Goal: Navigation & Orientation: Find specific page/section

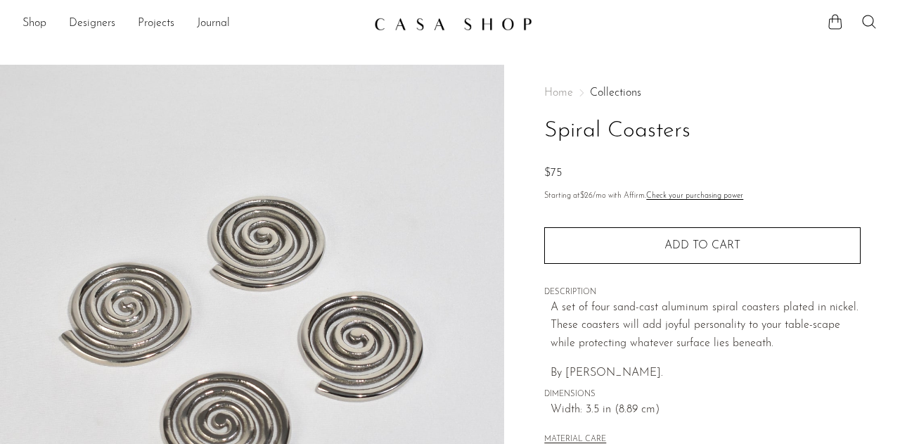
click at [384, 31] on link at bounding box center [450, 23] width 152 height 25
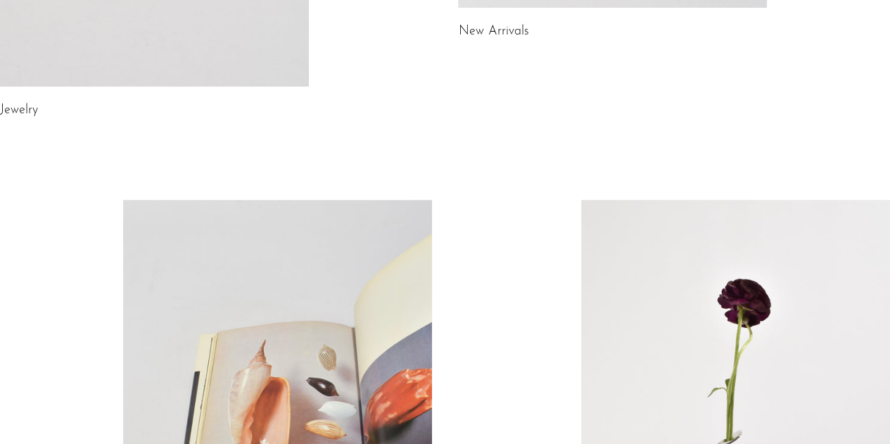
scroll to position [956, 0]
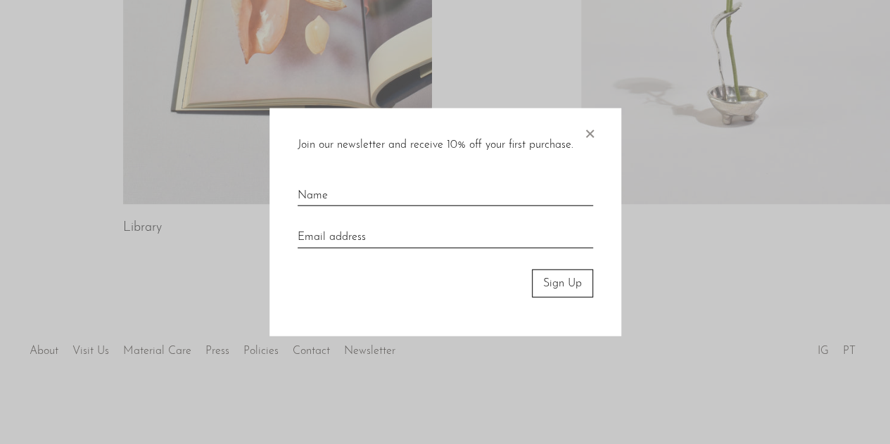
click at [591, 136] on span "×" at bounding box center [589, 130] width 14 height 45
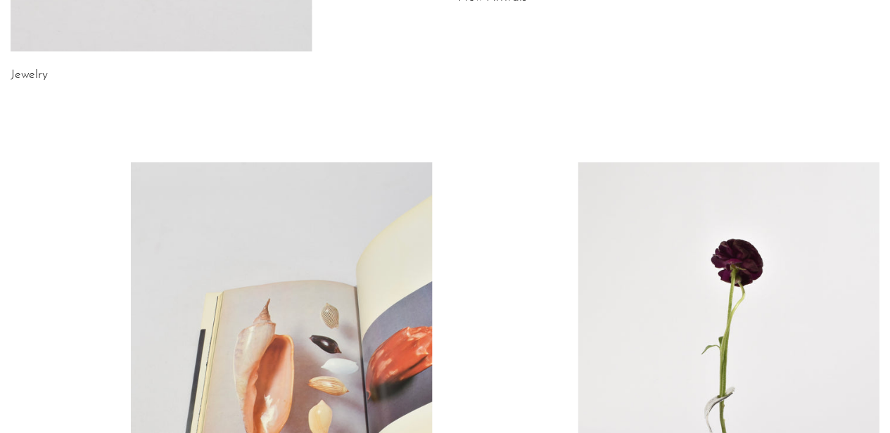
scroll to position [0, 0]
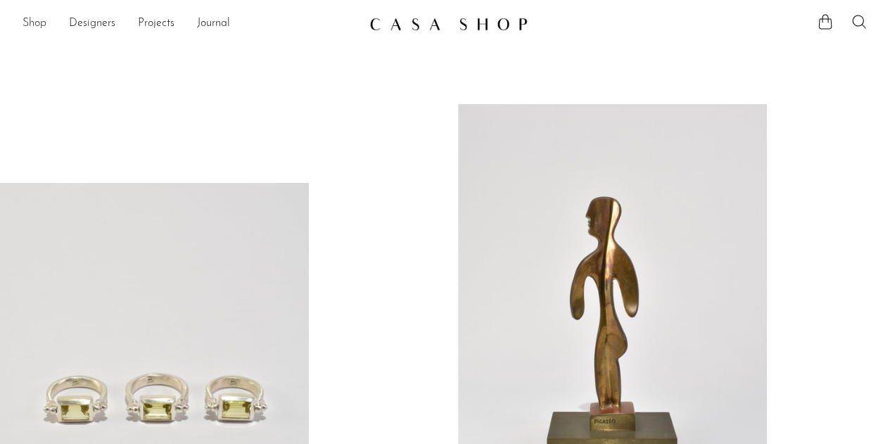
click at [43, 27] on link "Shop" at bounding box center [35, 24] width 24 height 18
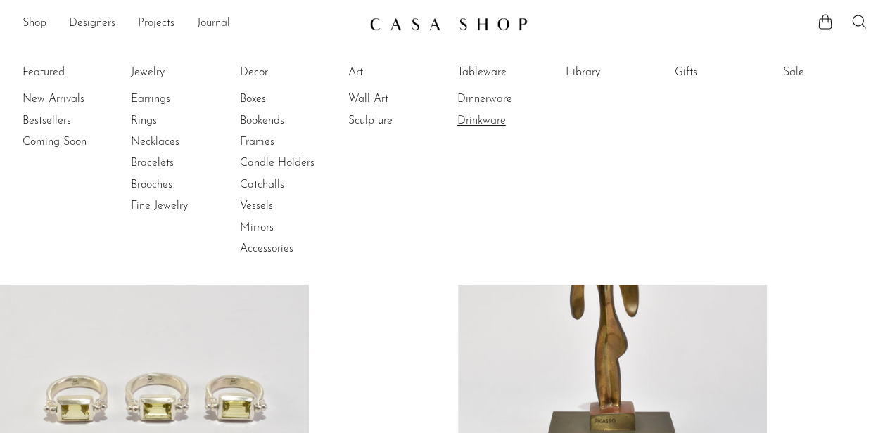
click at [507, 126] on link "Drinkware" at bounding box center [509, 120] width 105 height 15
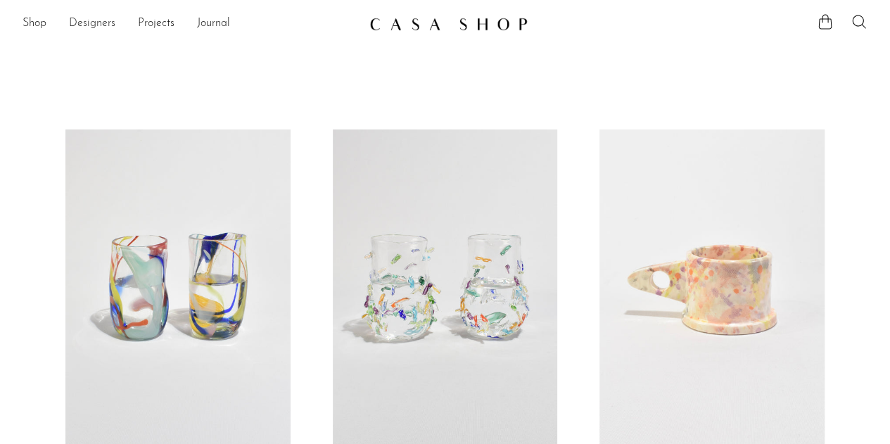
click at [84, 26] on link "Designers" at bounding box center [92, 24] width 46 height 18
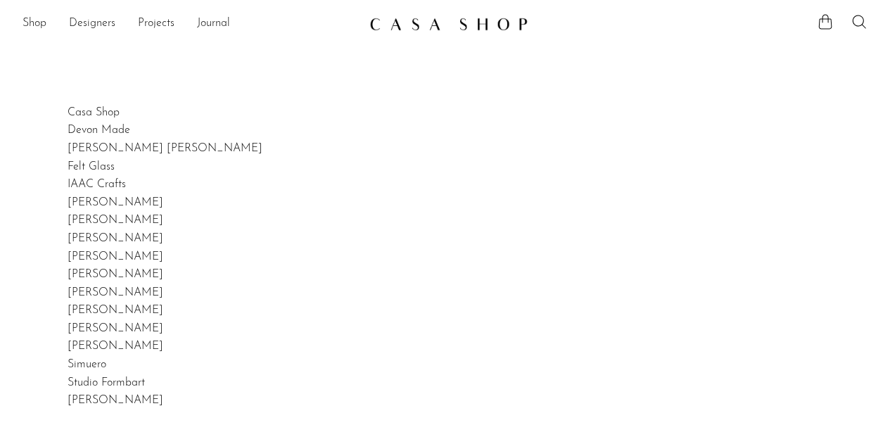
click at [32, 28] on link "Shop" at bounding box center [35, 24] width 24 height 18
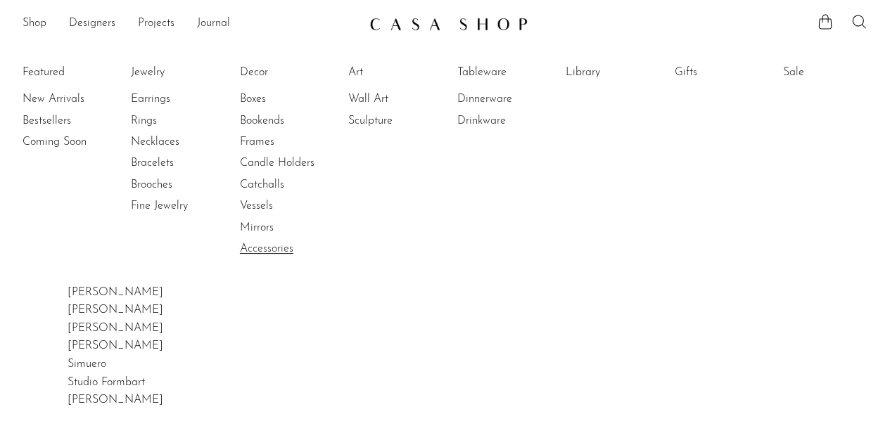
click at [283, 247] on link "Accessories" at bounding box center [292, 248] width 105 height 15
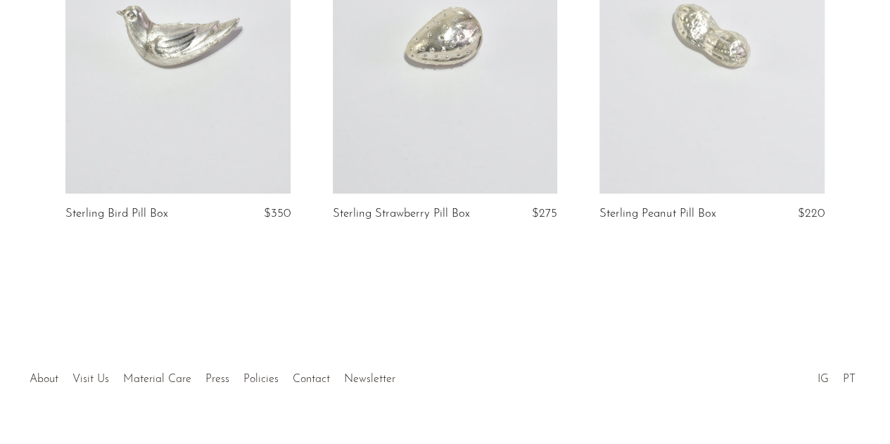
scroll to position [3363, 0]
